Goal: Information Seeking & Learning: Learn about a topic

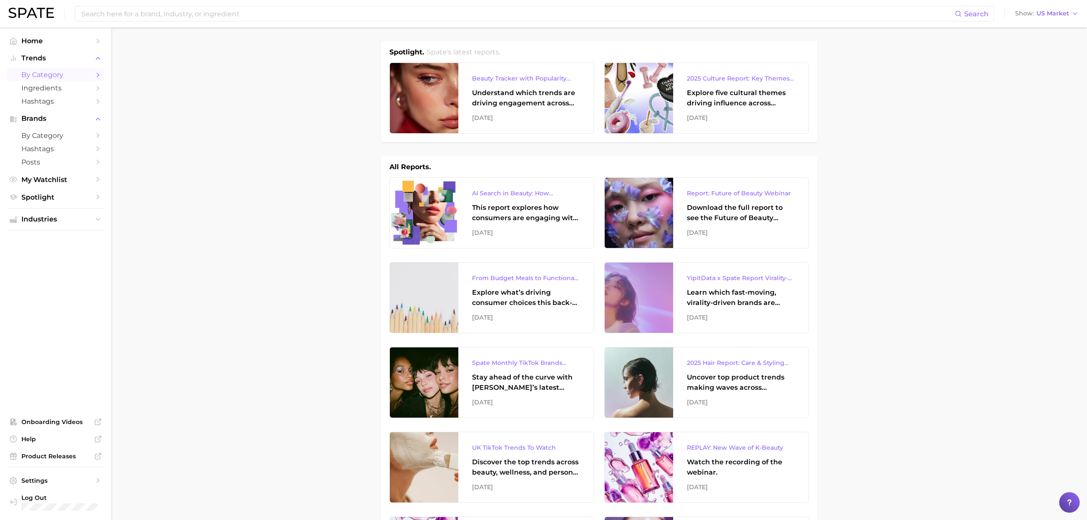
click at [71, 71] on span "by Category" at bounding box center [55, 75] width 68 height 8
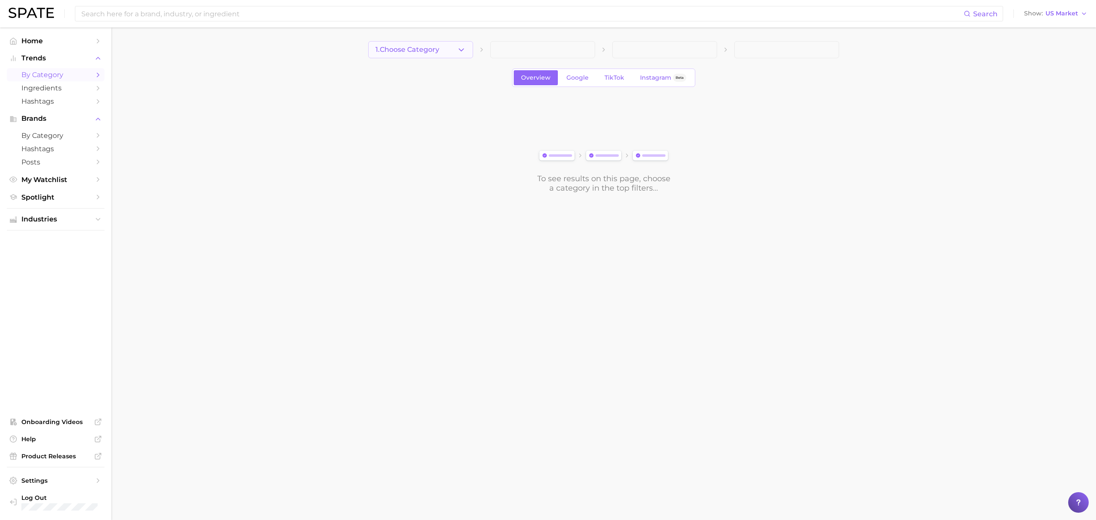
click at [417, 46] on span "1. Choose Category" at bounding box center [407, 50] width 64 height 8
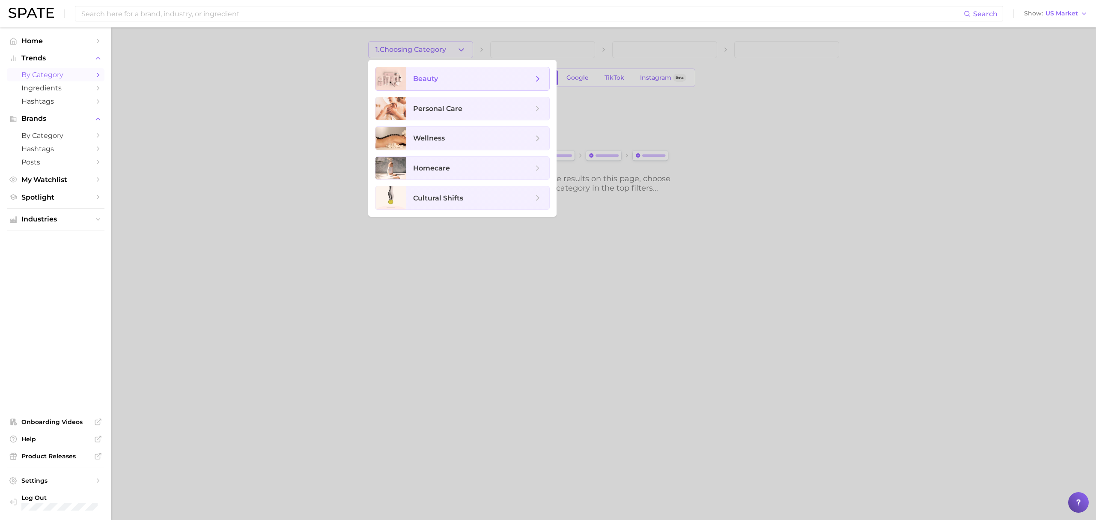
click at [430, 83] on span "beauty" at bounding box center [425, 78] width 25 height 8
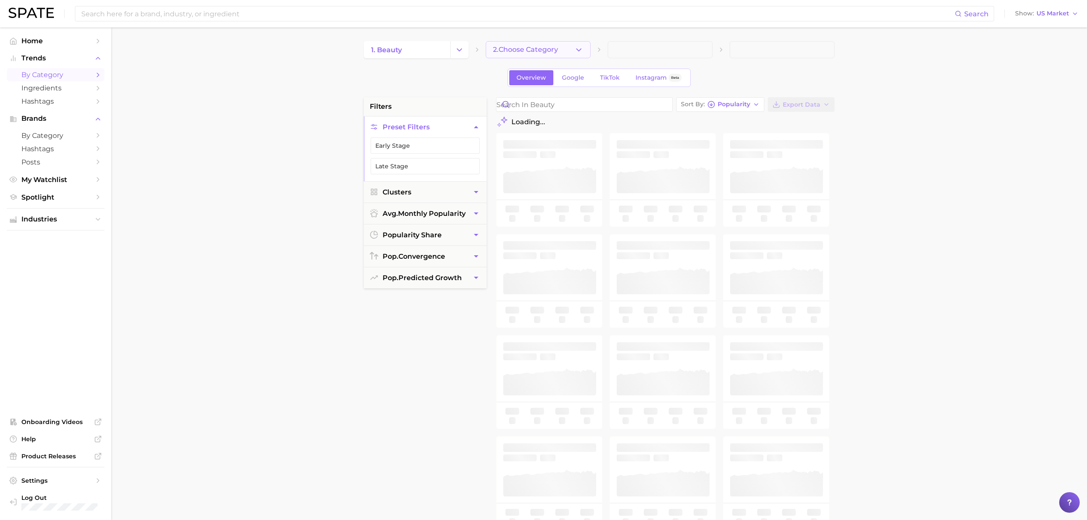
click at [540, 56] on button "2. Choose Category" at bounding box center [538, 49] width 105 height 17
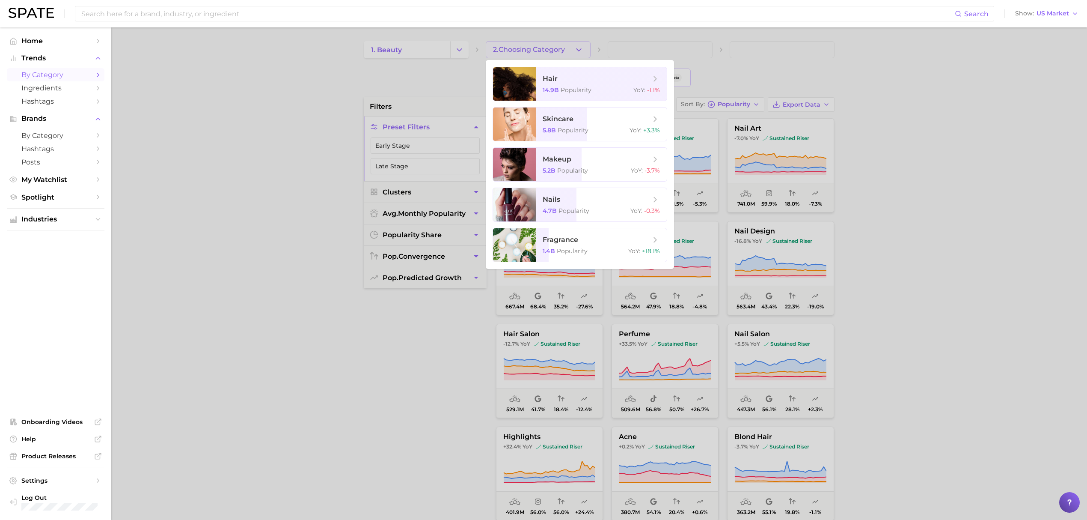
click at [331, 98] on div at bounding box center [543, 260] width 1087 height 520
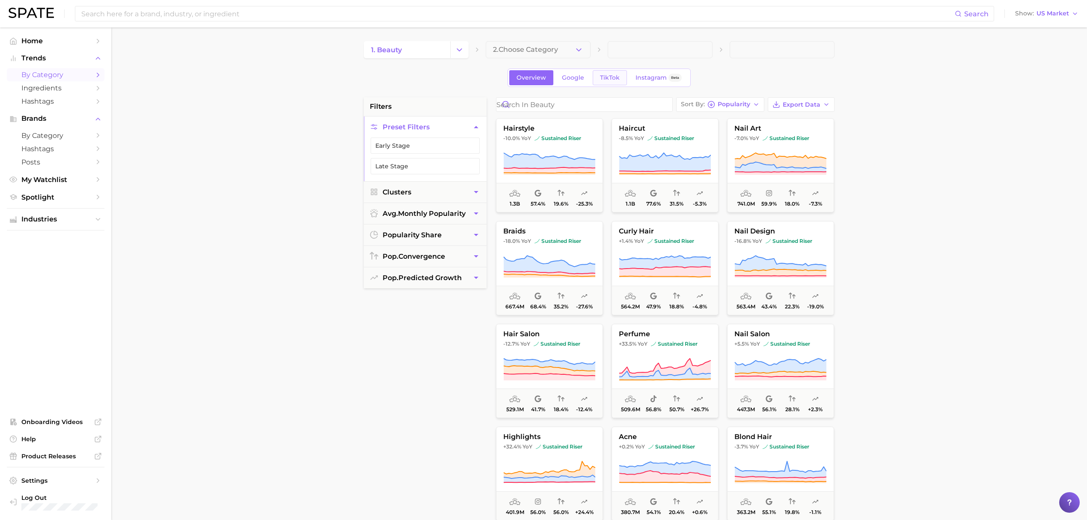
click at [602, 83] on link "TikTok" at bounding box center [610, 77] width 34 height 15
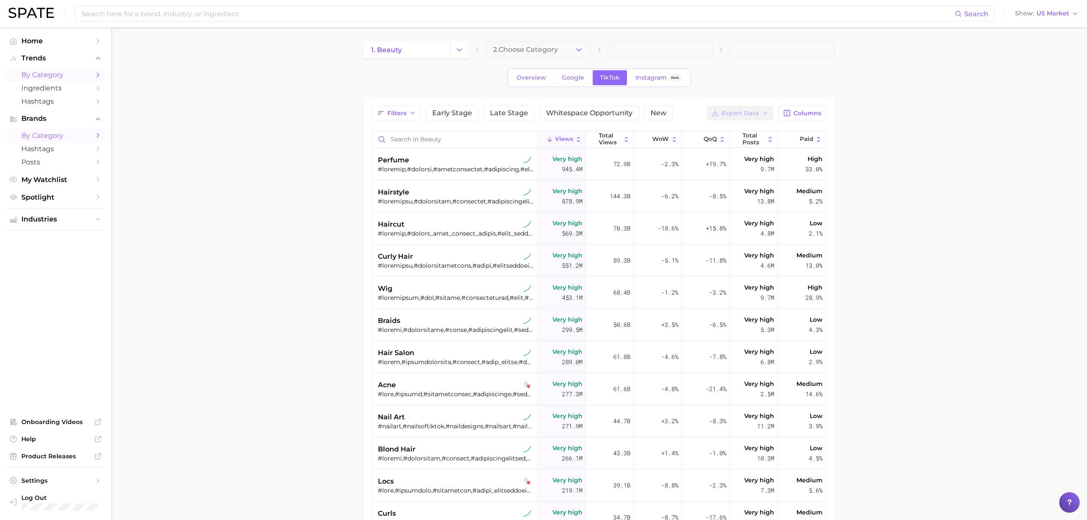
click at [39, 142] on link "by Category" at bounding box center [56, 135] width 98 height 13
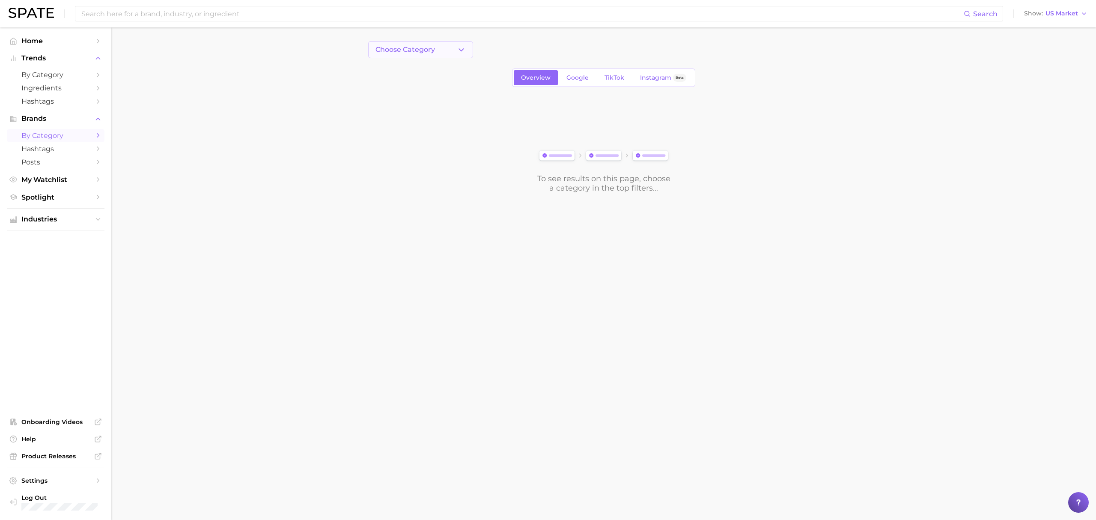
click at [440, 54] on button "Choose Category" at bounding box center [420, 49] width 105 height 17
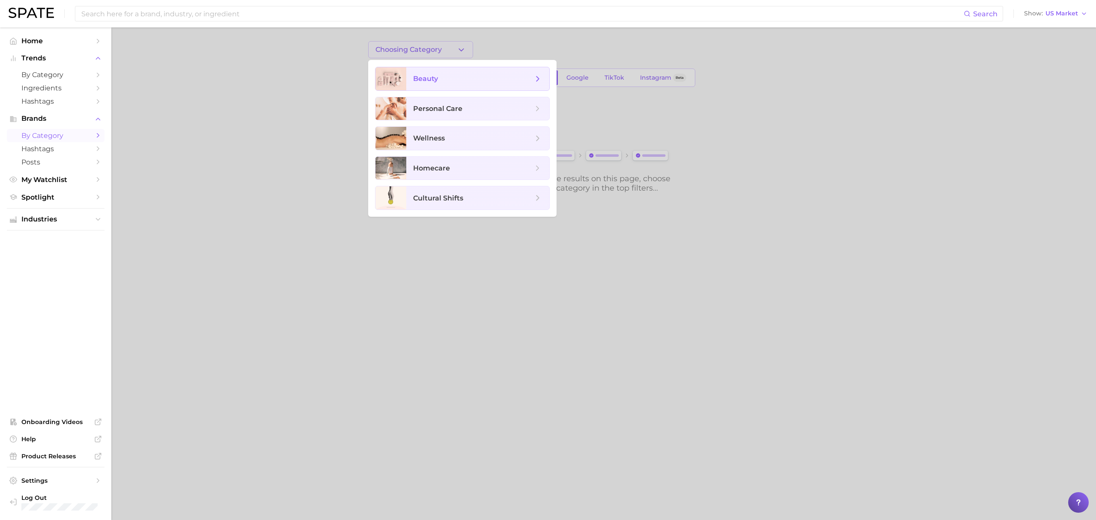
click at [443, 79] on span "beauty" at bounding box center [473, 78] width 120 height 9
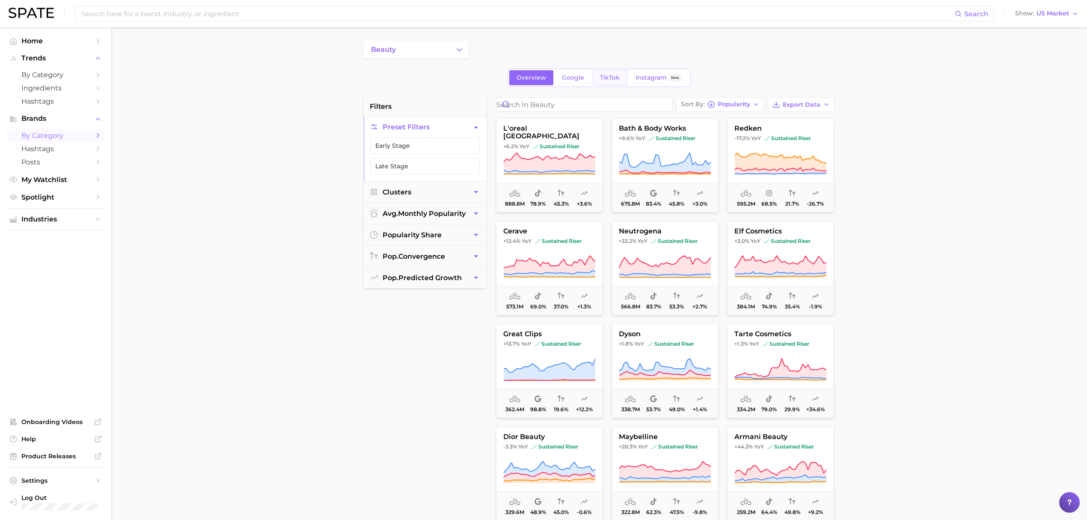
click at [612, 78] on span "TikTok" at bounding box center [610, 77] width 20 height 7
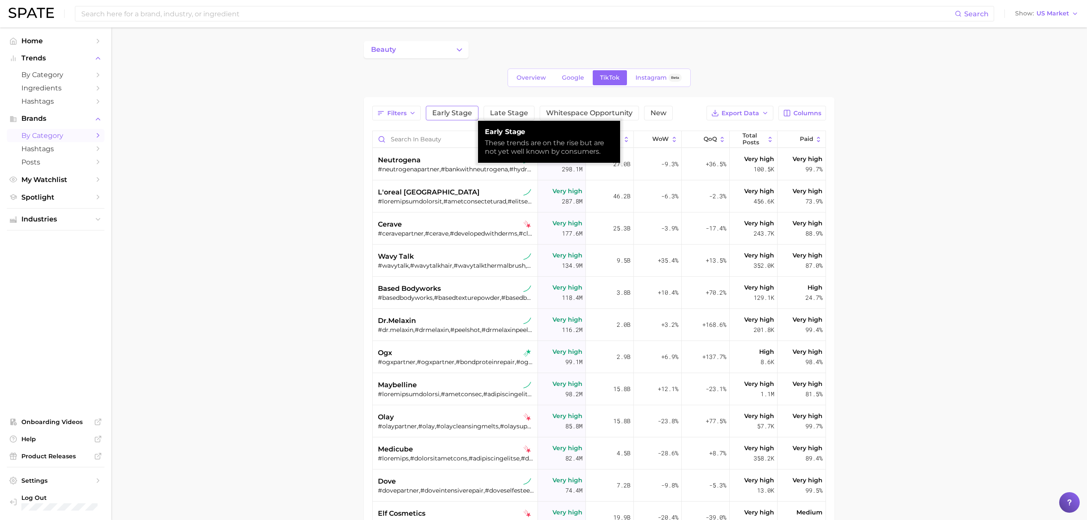
click at [440, 110] on span "Early Stage" at bounding box center [452, 113] width 40 height 7
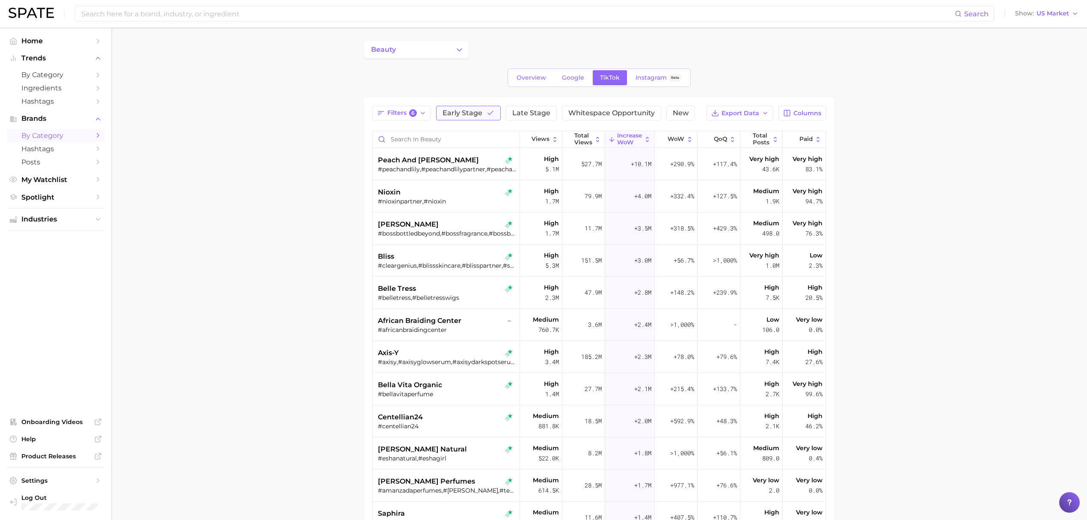
click at [473, 113] on span "Early Stage" at bounding box center [463, 113] width 40 height 7
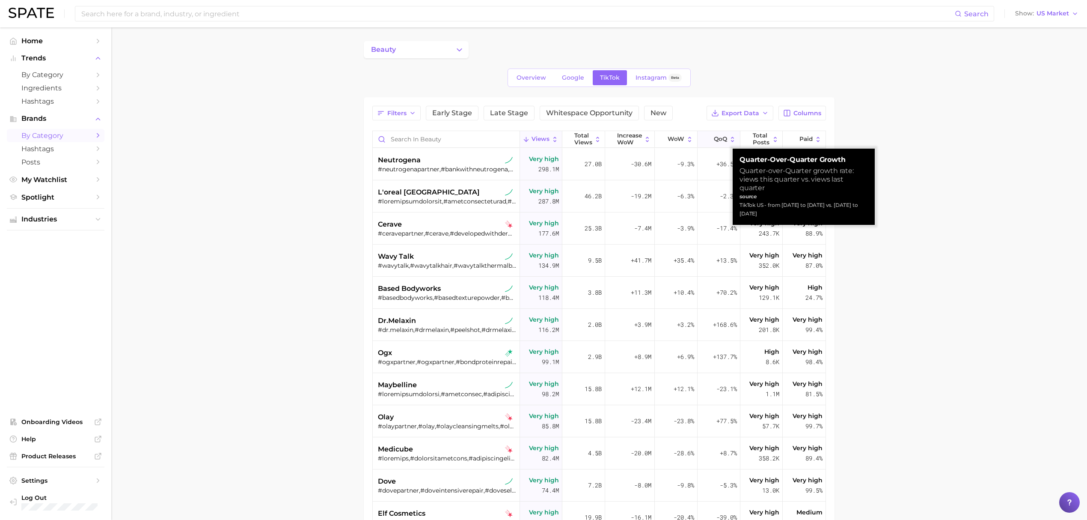
click at [705, 143] on icon at bounding box center [708, 139] width 7 height 7
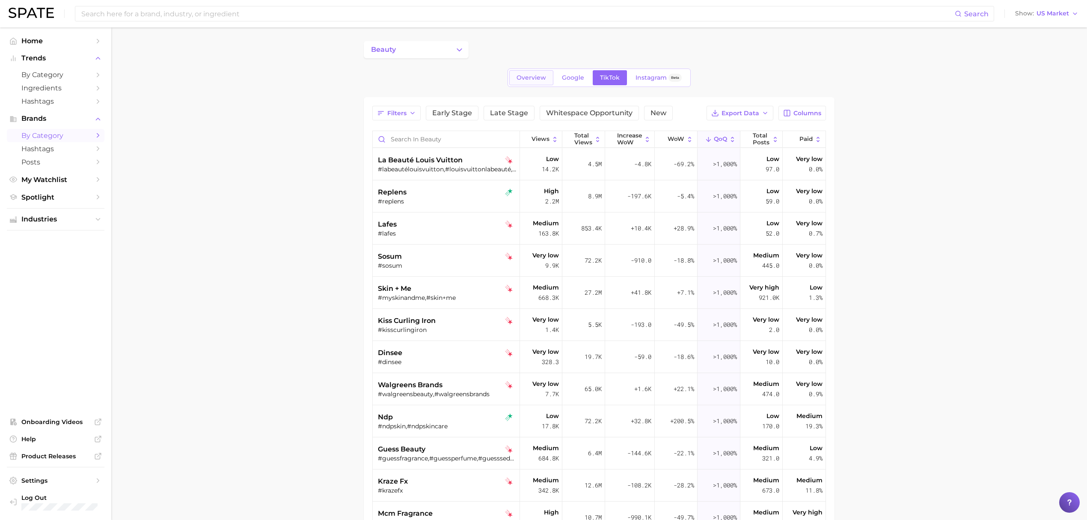
click at [550, 81] on link "Overview" at bounding box center [531, 77] width 44 height 15
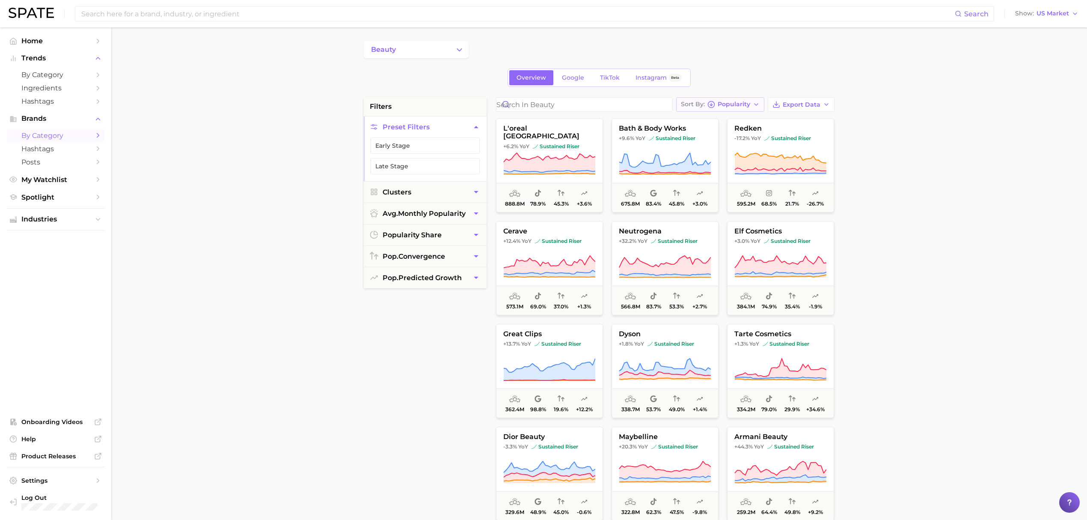
click at [745, 110] on button "Sort By Popularity" at bounding box center [720, 104] width 88 height 15
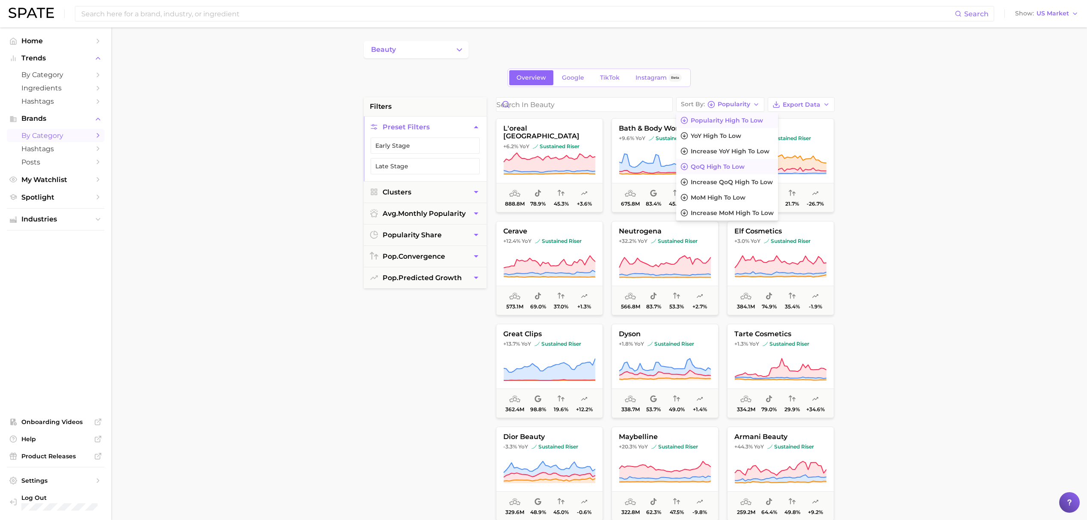
click at [715, 166] on span "QoQ high to low" at bounding box center [718, 166] width 54 height 7
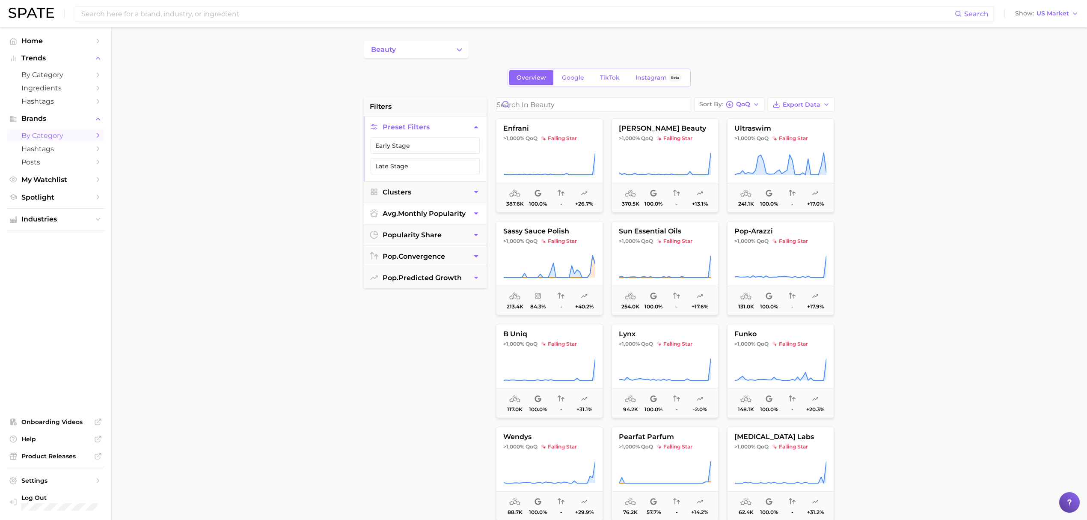
click at [443, 214] on span "avg. monthly popularity" at bounding box center [424, 213] width 83 height 8
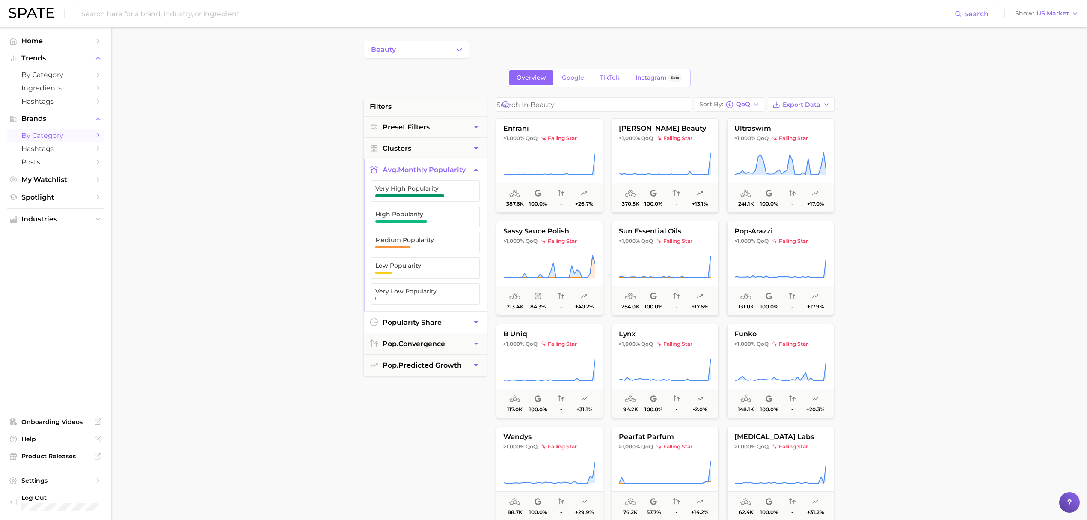
click at [418, 326] on span "popularity share" at bounding box center [412, 322] width 59 height 8
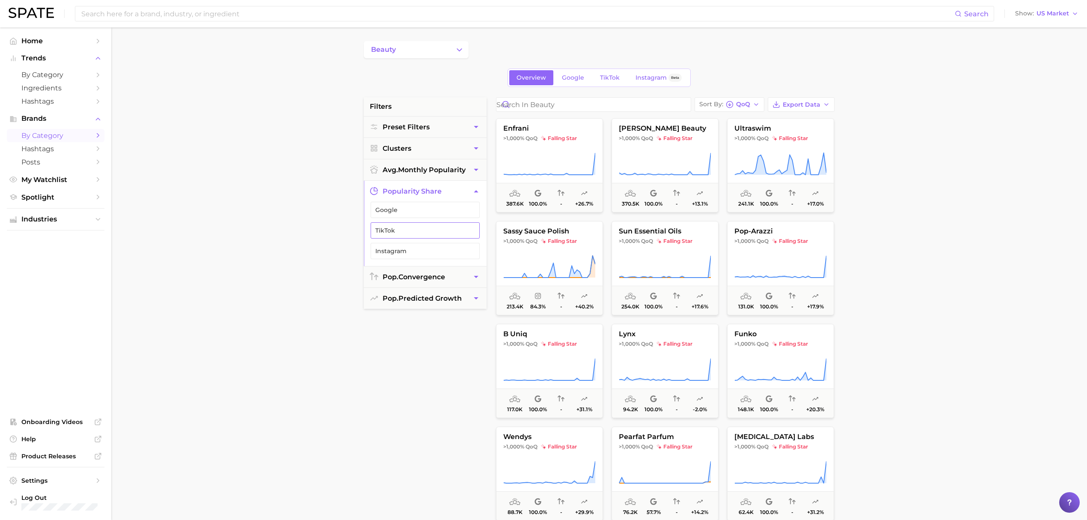
click at [404, 234] on span "TikTok" at bounding box center [418, 230] width 86 height 7
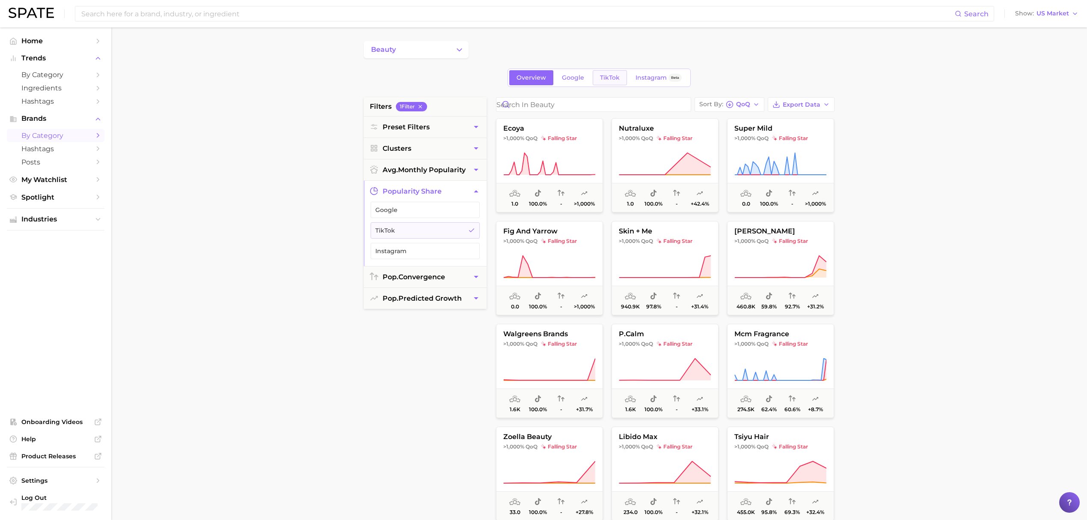
click at [612, 81] on span "TikTok" at bounding box center [610, 77] width 20 height 7
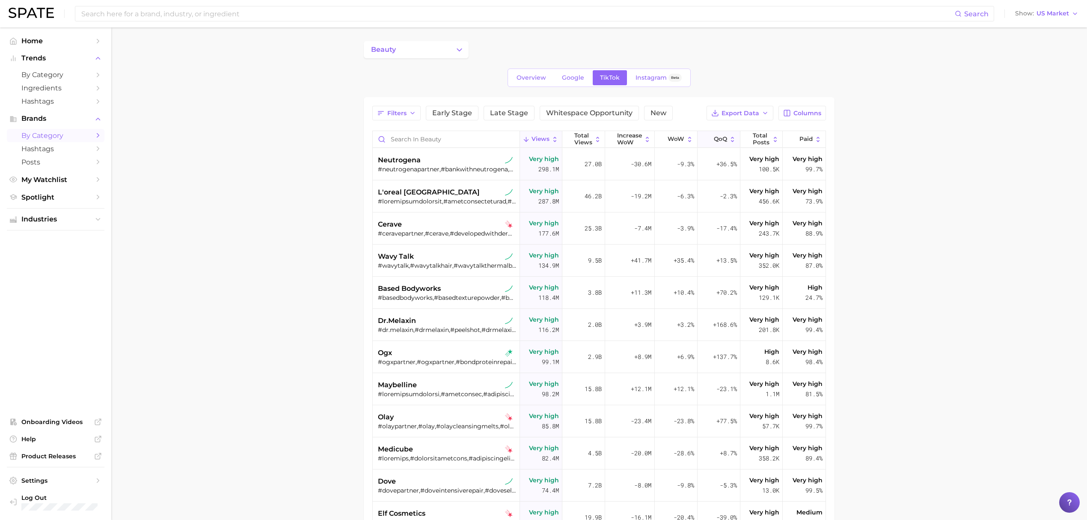
click at [714, 143] on span "QoQ" at bounding box center [720, 139] width 13 height 7
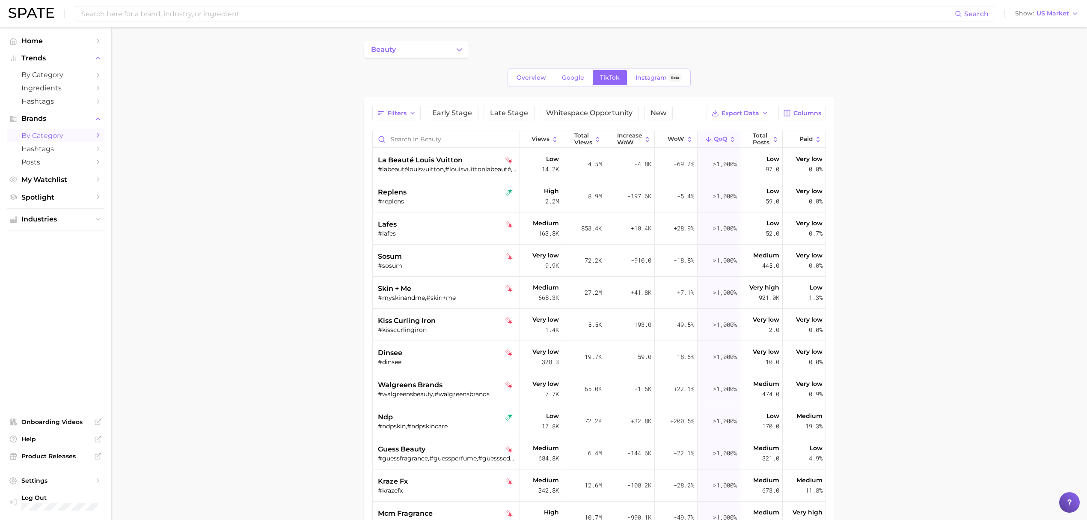
click at [996, 268] on main "beauty Overview Google TikTok Instagram Beta Filters Early Stage Late Stage Whi…" at bounding box center [599, 364] width 976 height 674
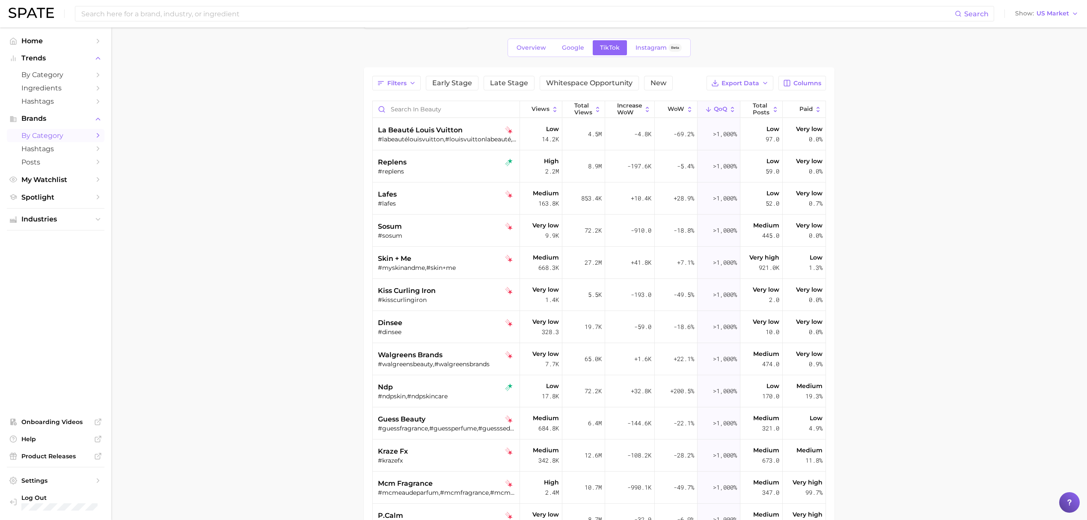
scroll to position [57, 0]
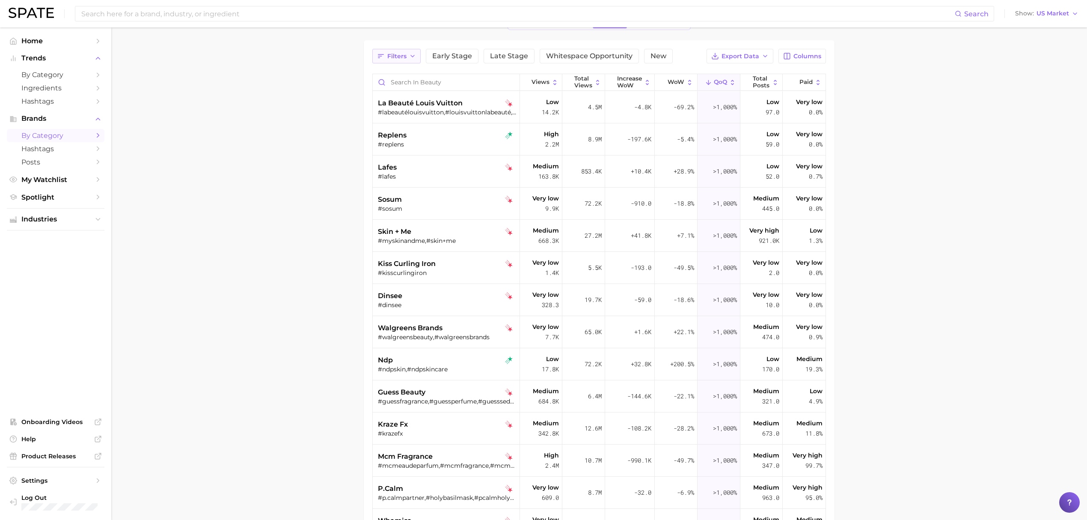
click at [416, 56] on button "Filters" at bounding box center [396, 56] width 48 height 15
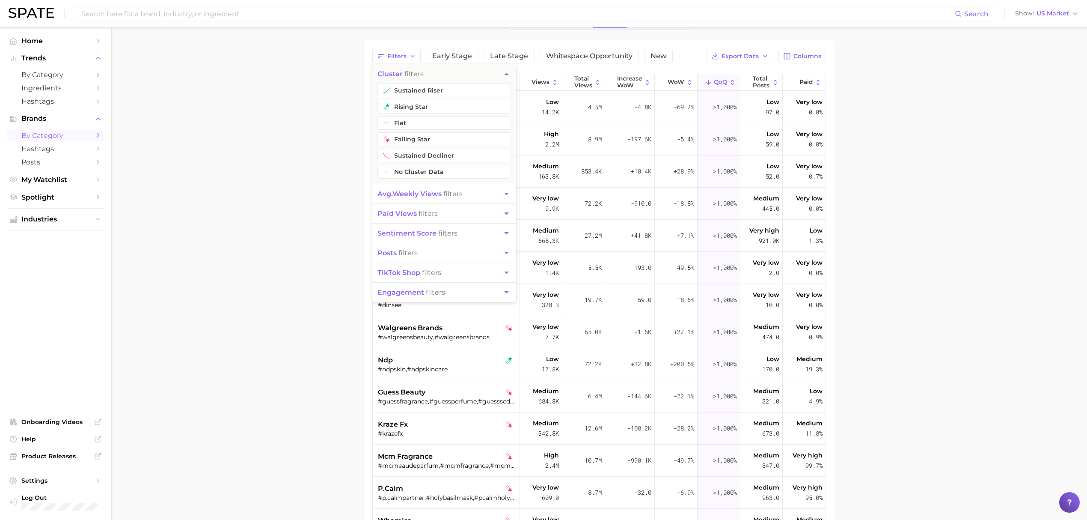
click at [464, 194] on button "avg. weekly views filters" at bounding box center [444, 193] width 144 height 19
click at [455, 114] on button "Very High Views" at bounding box center [444, 110] width 134 height 14
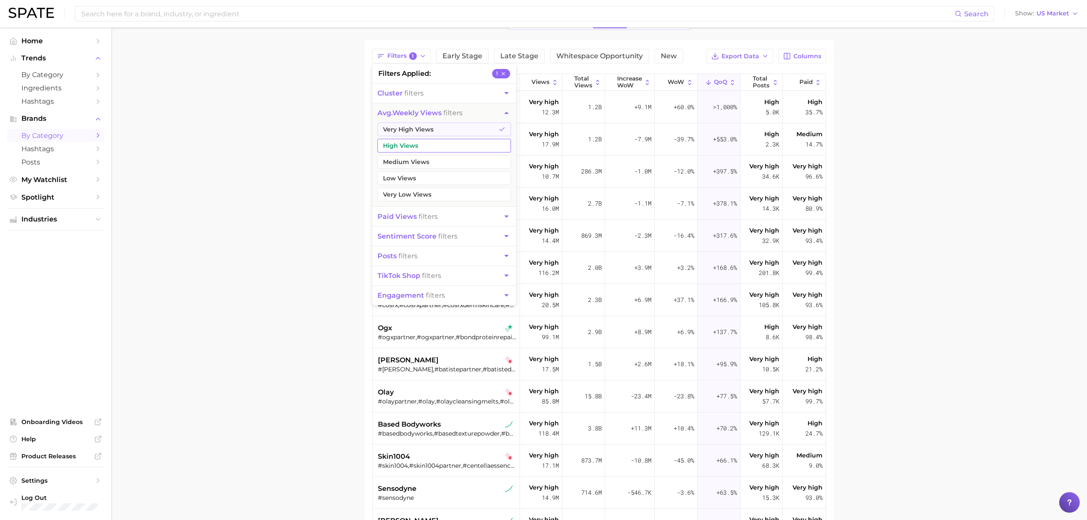
click at [440, 146] on button "High Views" at bounding box center [444, 146] width 134 height 14
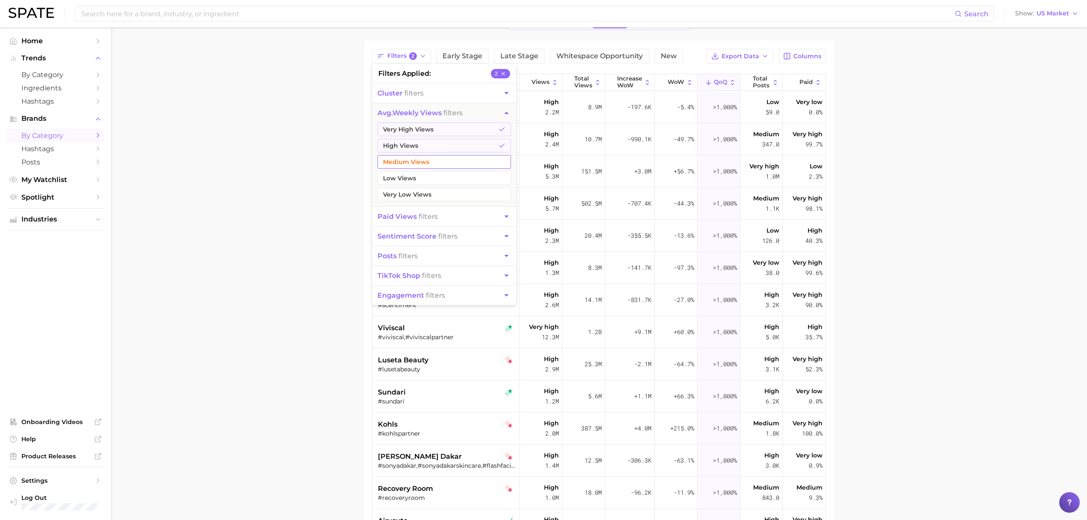
click at [439, 159] on button "Medium Views" at bounding box center [444, 162] width 134 height 14
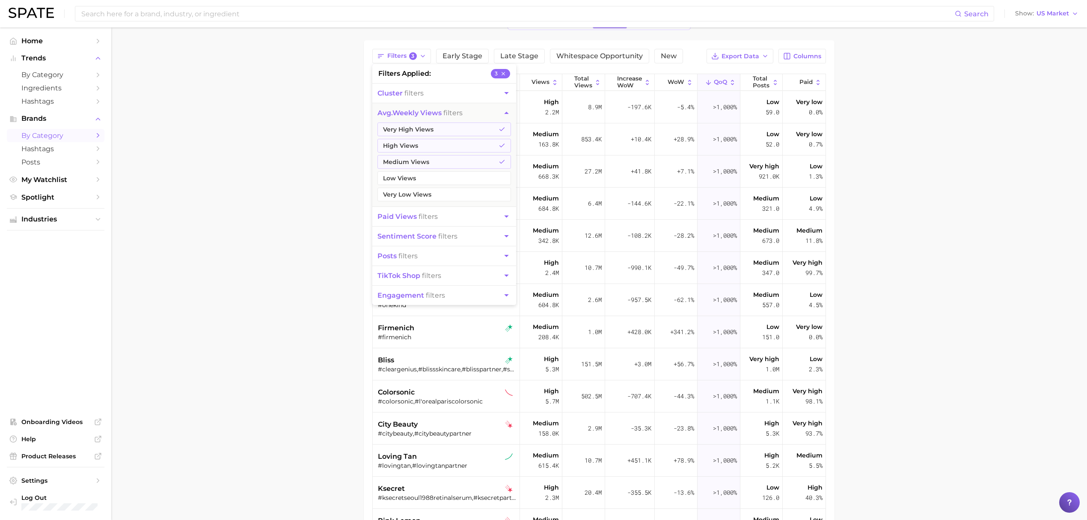
click at [383, 91] on span "cluster" at bounding box center [389, 93] width 25 height 8
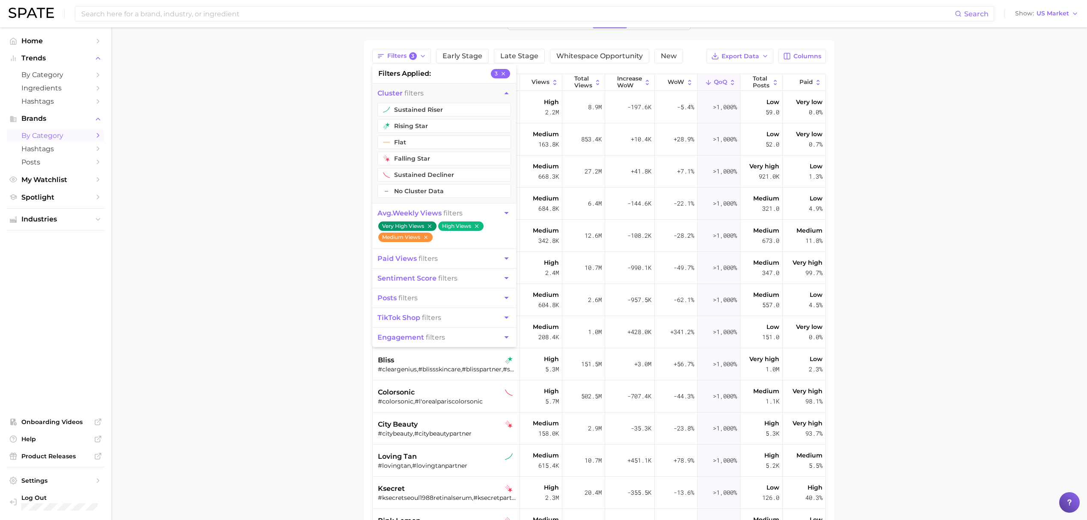
click at [310, 96] on main "beauty Overview Google TikTok Instagram Beta Filters 3 filters applied 3 cluste…" at bounding box center [599, 307] width 976 height 674
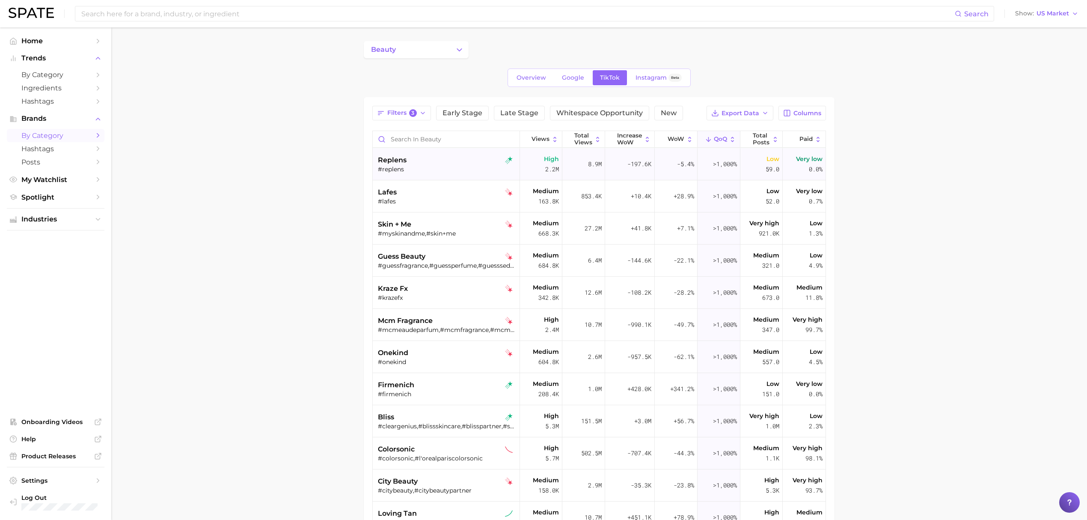
click at [450, 171] on div "#replens" at bounding box center [447, 169] width 138 height 8
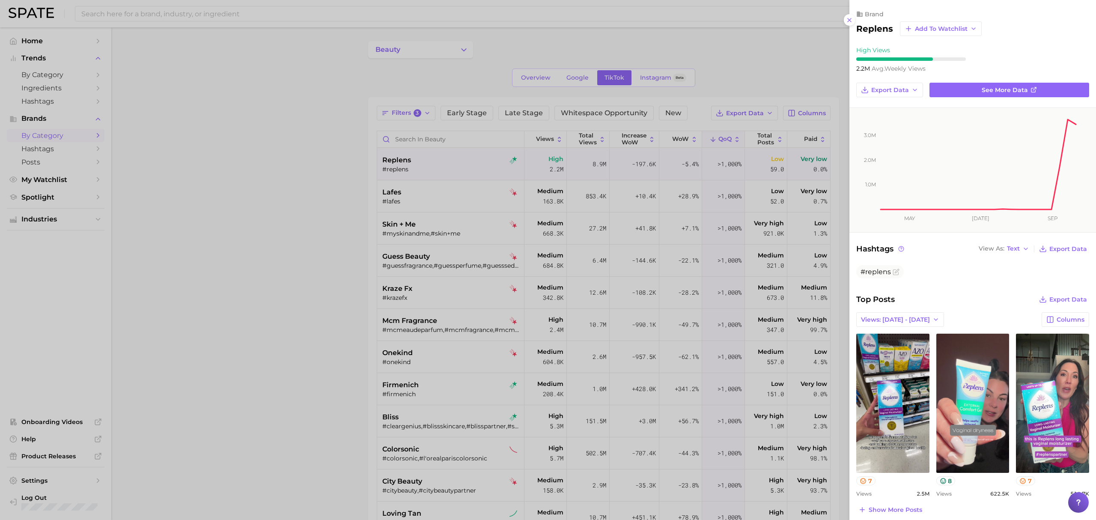
click at [423, 206] on div at bounding box center [548, 260] width 1096 height 520
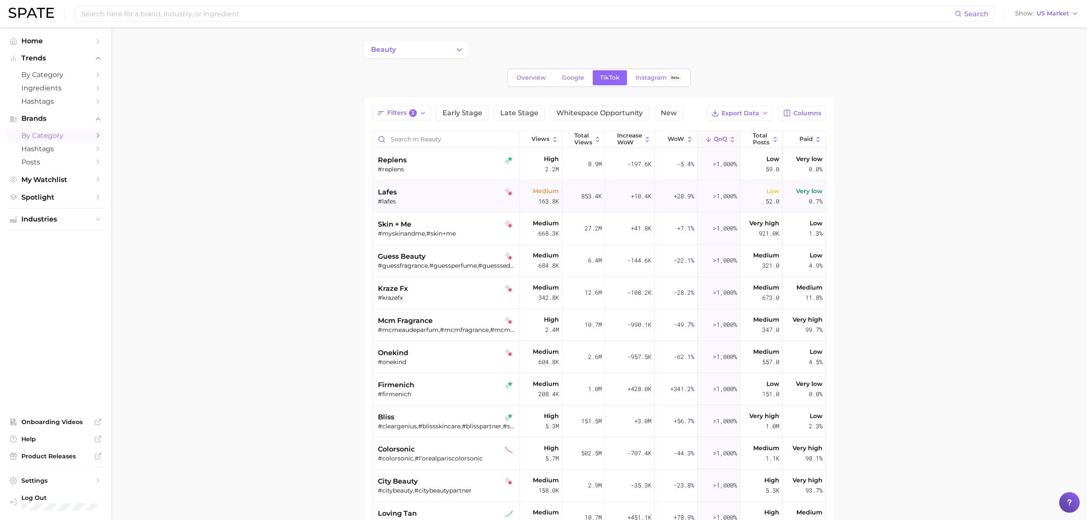
click at [419, 206] on div "lafes #lafes" at bounding box center [447, 196] width 138 height 32
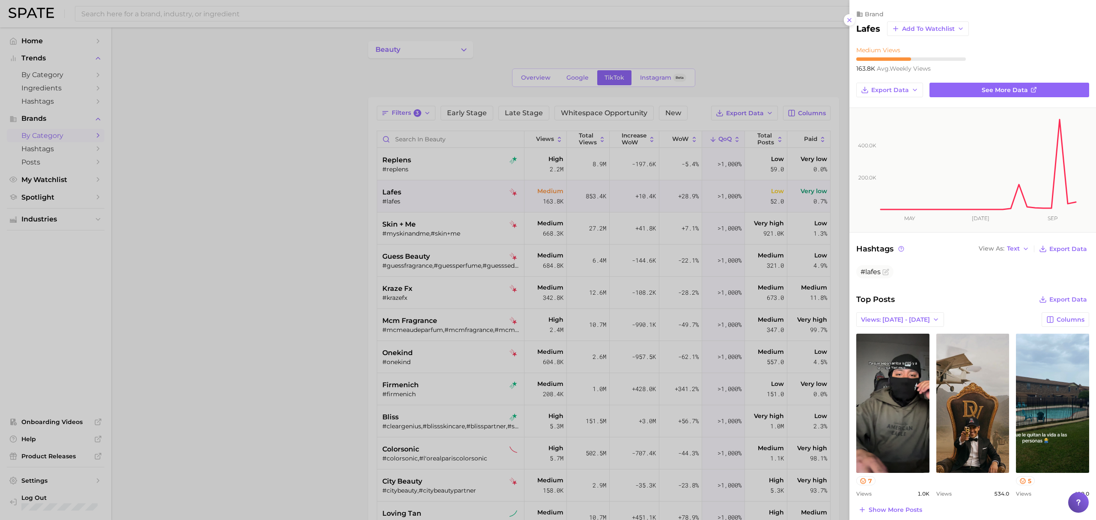
click at [305, 249] on div at bounding box center [548, 260] width 1096 height 520
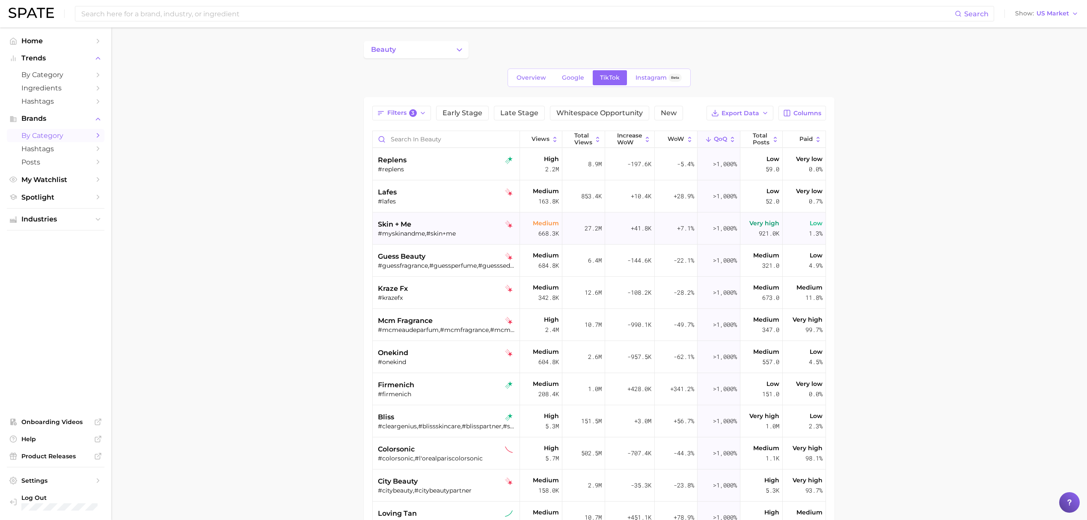
click at [462, 235] on div "#myskinandme,#skin+me" at bounding box center [447, 233] width 138 height 8
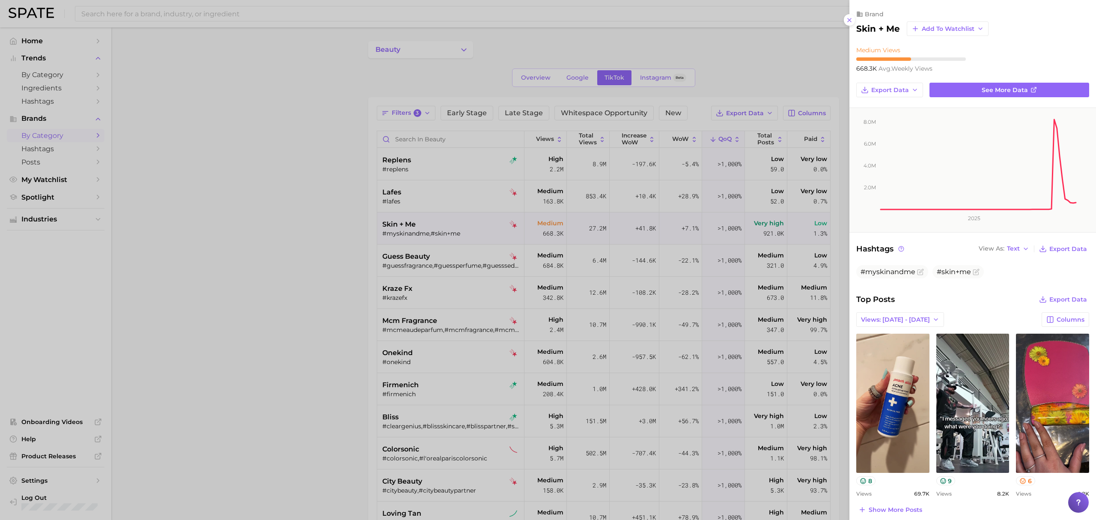
click at [353, 251] on div at bounding box center [548, 260] width 1096 height 520
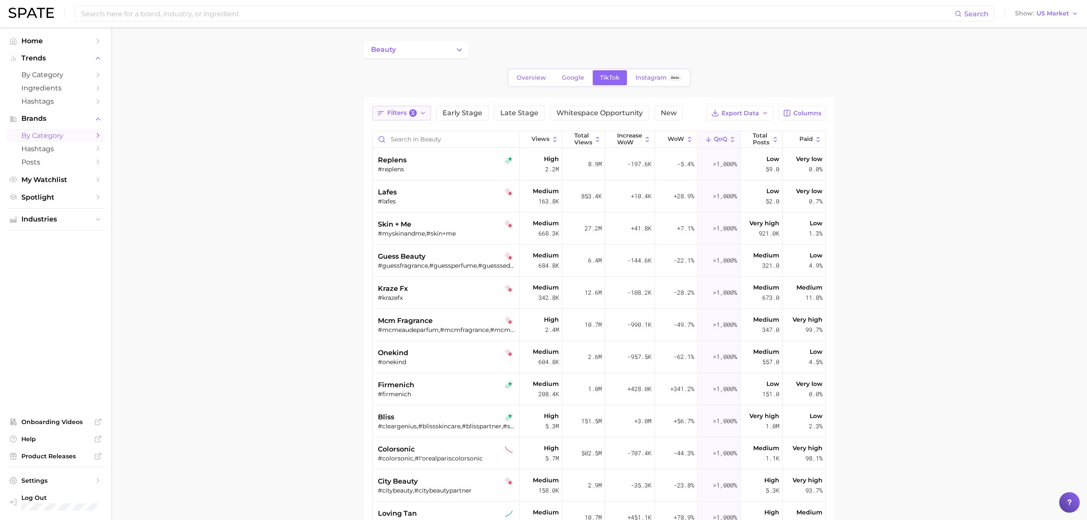
click at [425, 116] on icon "button" at bounding box center [422, 113] width 7 height 7
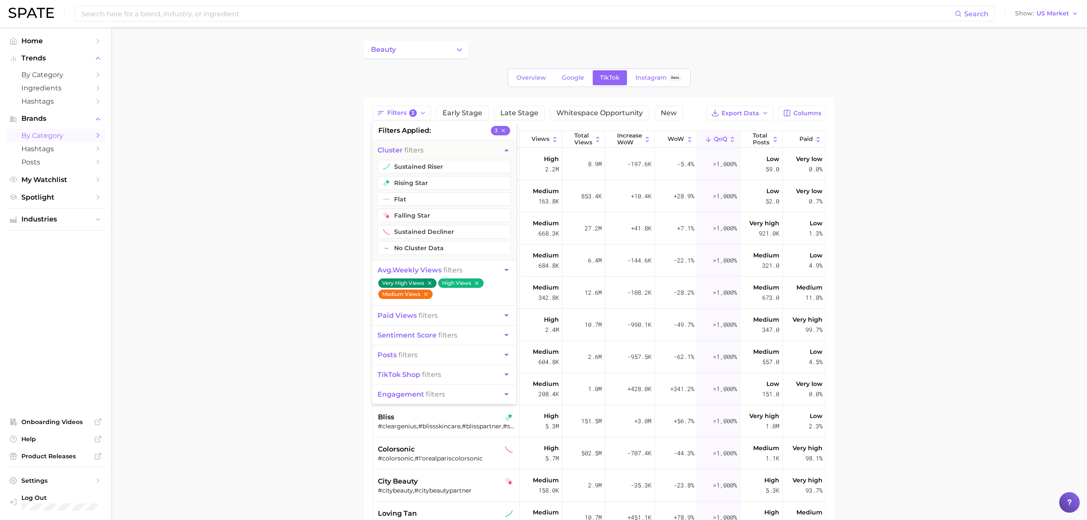
click at [428, 297] on icon "button" at bounding box center [426, 294] width 6 height 6
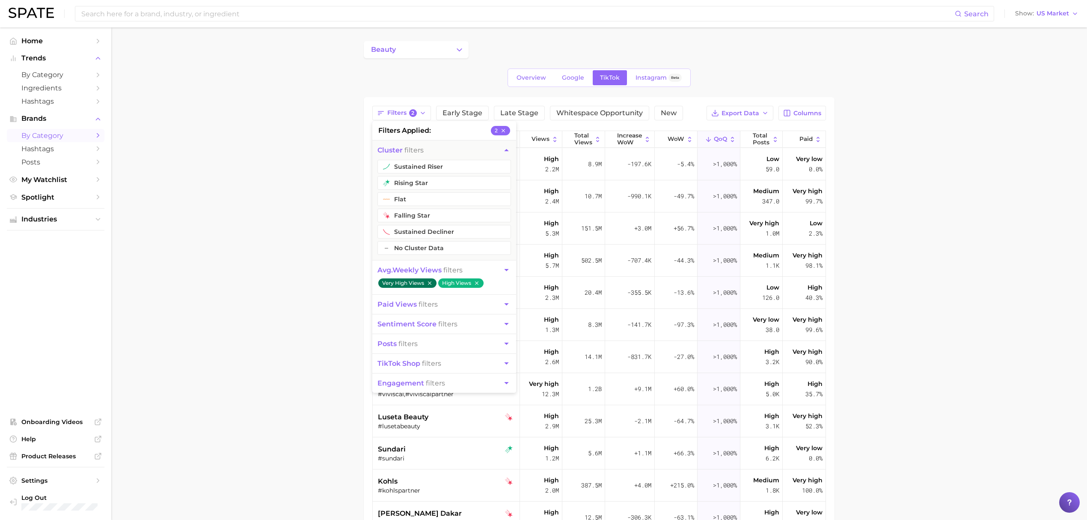
click at [431, 283] on icon "button" at bounding box center [430, 283] width 6 height 6
click at [419, 282] on icon "button" at bounding box center [417, 283] width 6 height 6
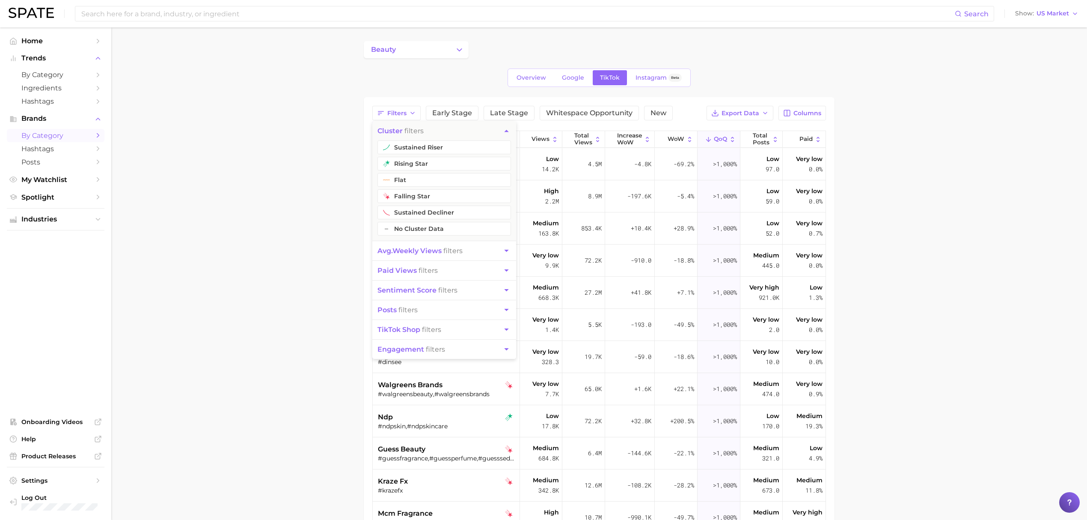
click at [318, 264] on main "beauty Overview Google TikTok Instagram Beta Filters cluster filters sustained …" at bounding box center [599, 364] width 976 height 674
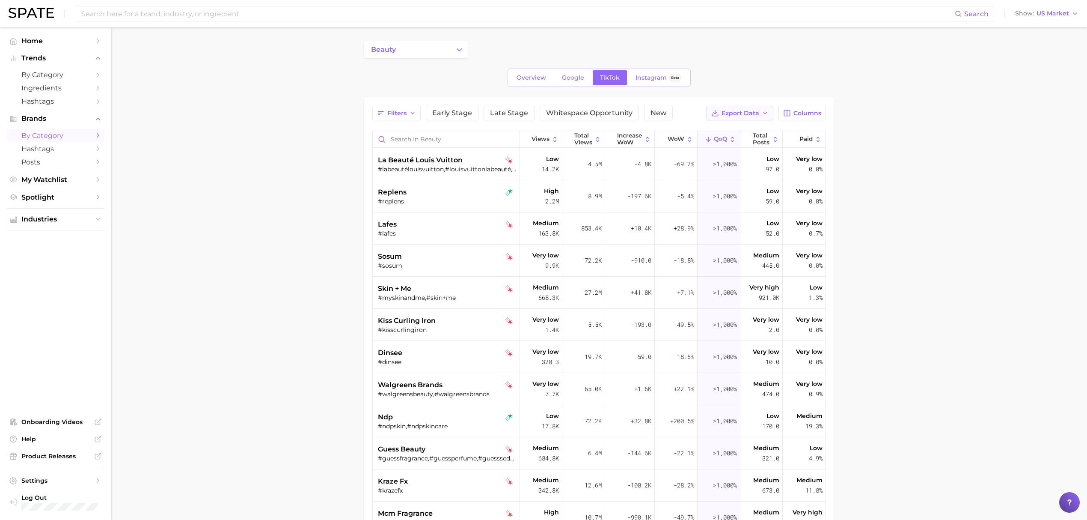
click at [767, 112] on icon "button" at bounding box center [765, 113] width 7 height 7
click at [792, 110] on button "Columns" at bounding box center [802, 113] width 48 height 15
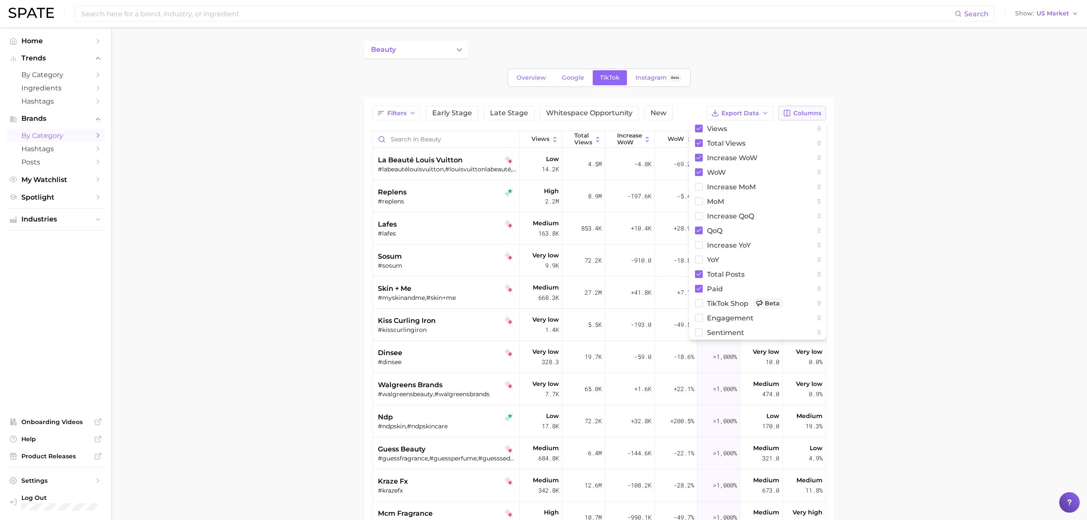
click at [792, 110] on button "Columns" at bounding box center [802, 113] width 48 height 15
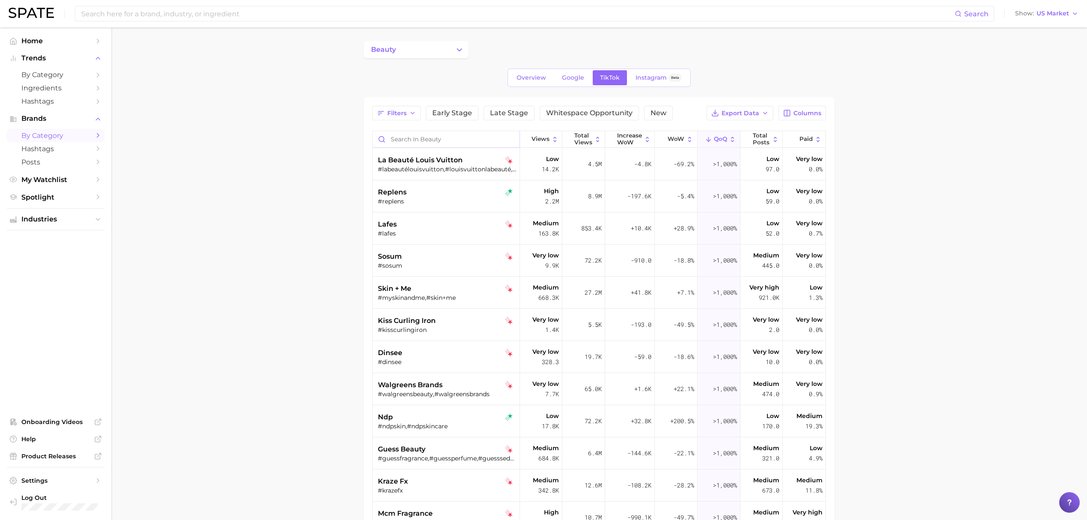
click at [488, 145] on input "Search in beauty" at bounding box center [446, 139] width 147 height 16
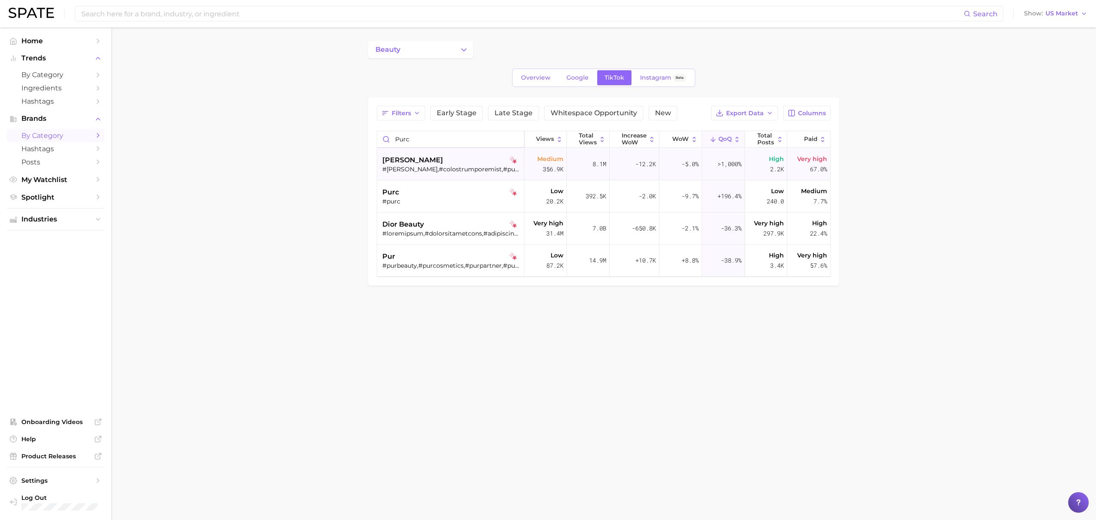
type input "purc"
click at [461, 161] on div "[PERSON_NAME]" at bounding box center [451, 160] width 138 height 10
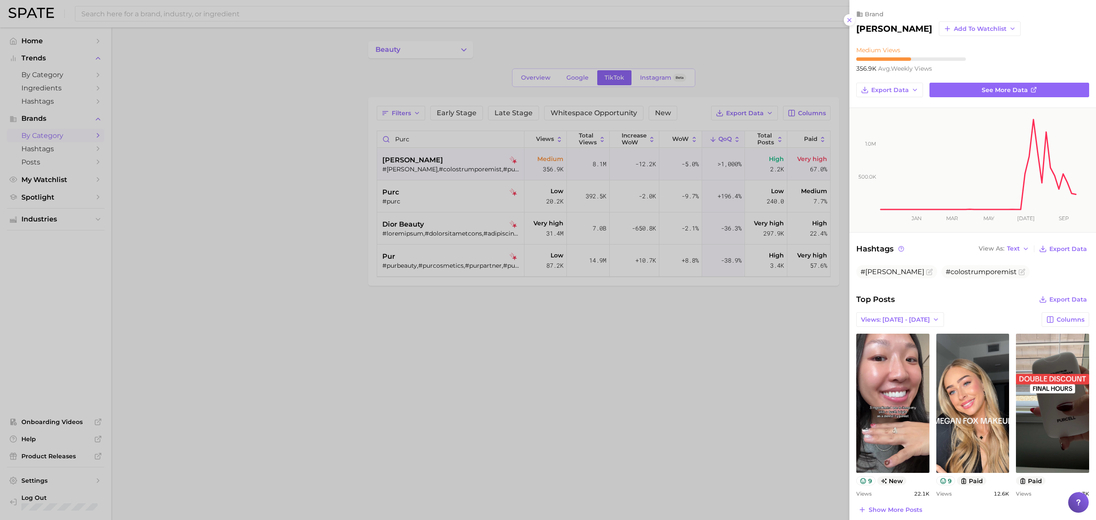
click at [334, 182] on div at bounding box center [548, 260] width 1096 height 520
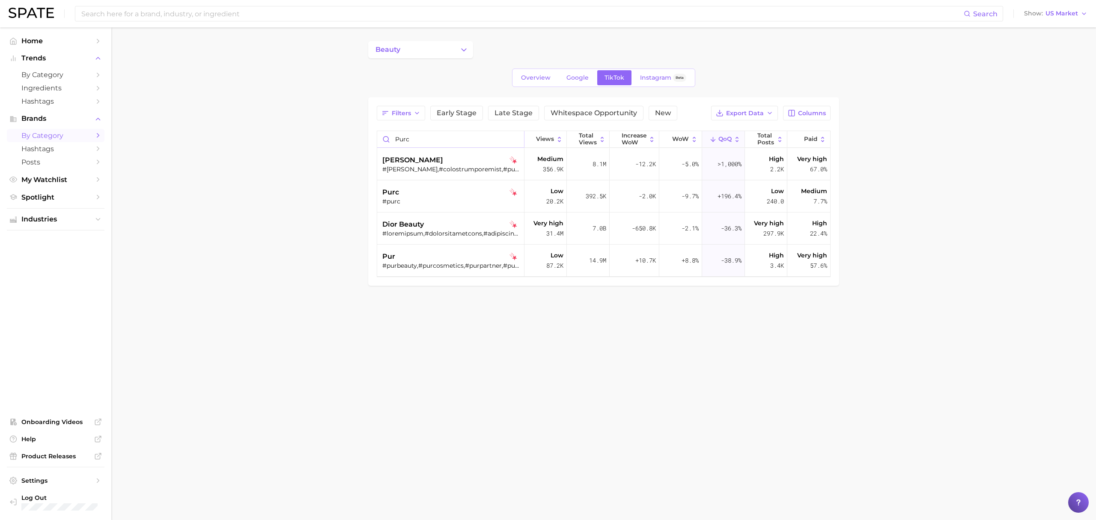
click at [437, 142] on input "purc" at bounding box center [450, 139] width 147 height 16
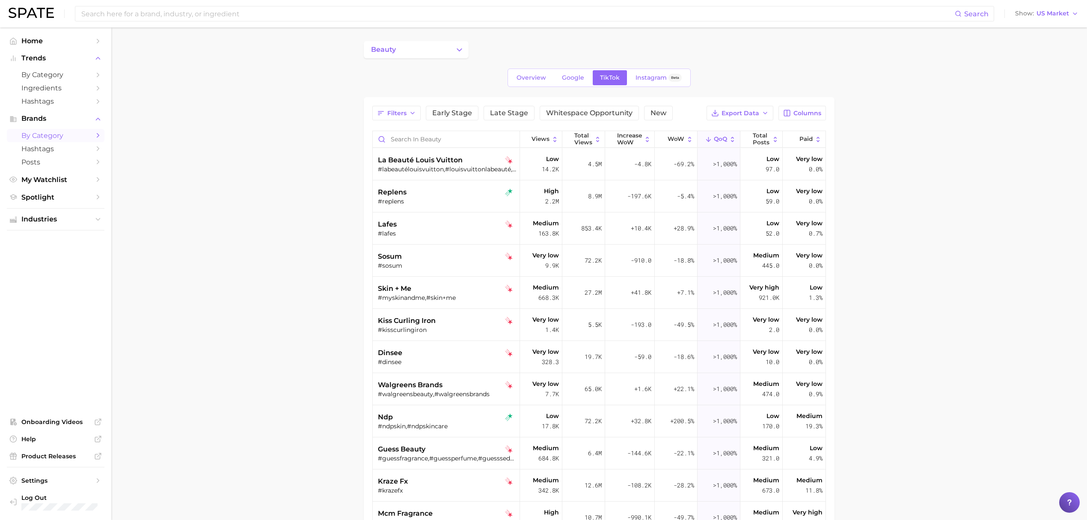
click at [158, 256] on main "beauty Overview Google TikTok Instagram Beta Filters Early Stage Late Stage Whi…" at bounding box center [599, 364] width 976 height 674
